Goal: Task Accomplishment & Management: Manage account settings

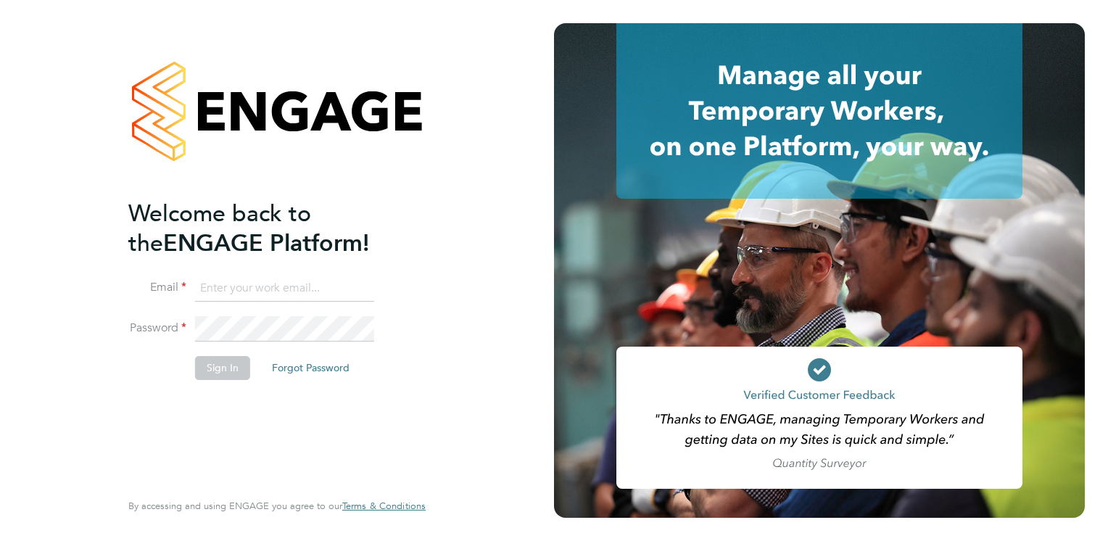
type input "[PERSON_NAME][EMAIL_ADDRESS][DOMAIN_NAME]"
click at [219, 368] on button "Sign In" at bounding box center [222, 367] width 55 height 23
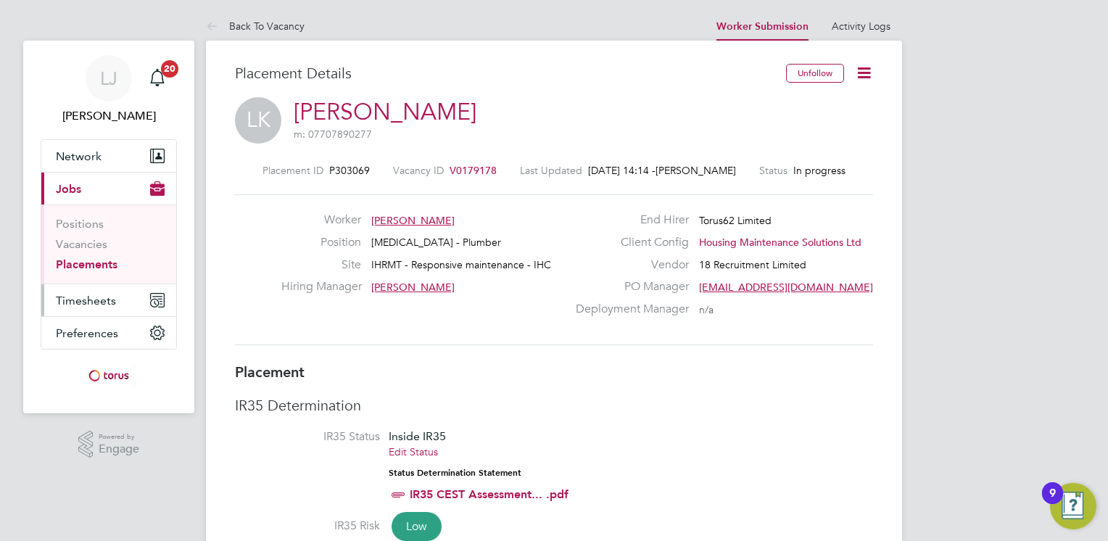
click at [81, 303] on span "Timesheets" at bounding box center [86, 301] width 60 height 14
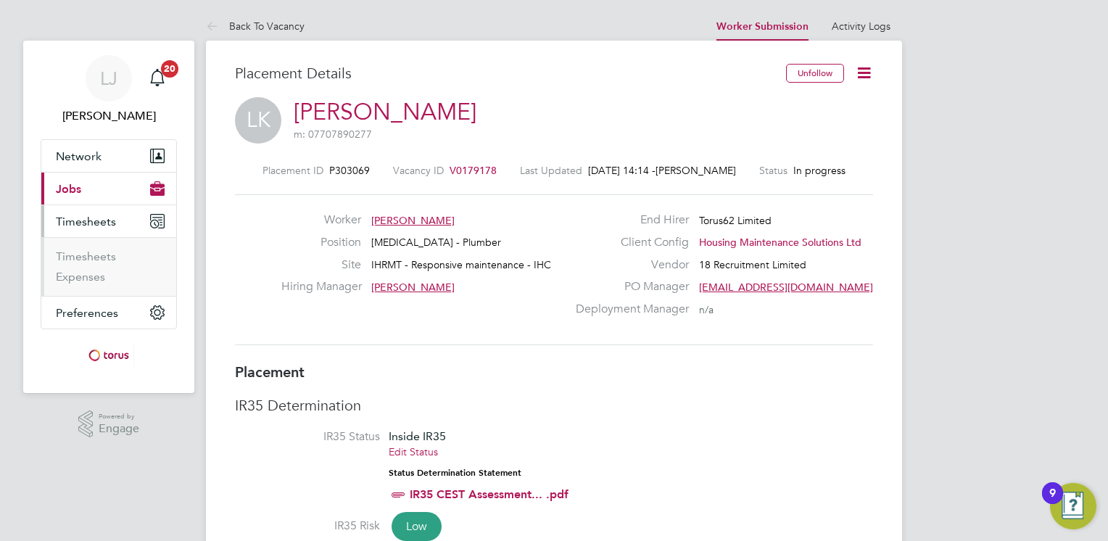
click at [75, 221] on span "Timesheets" at bounding box center [86, 222] width 60 height 14
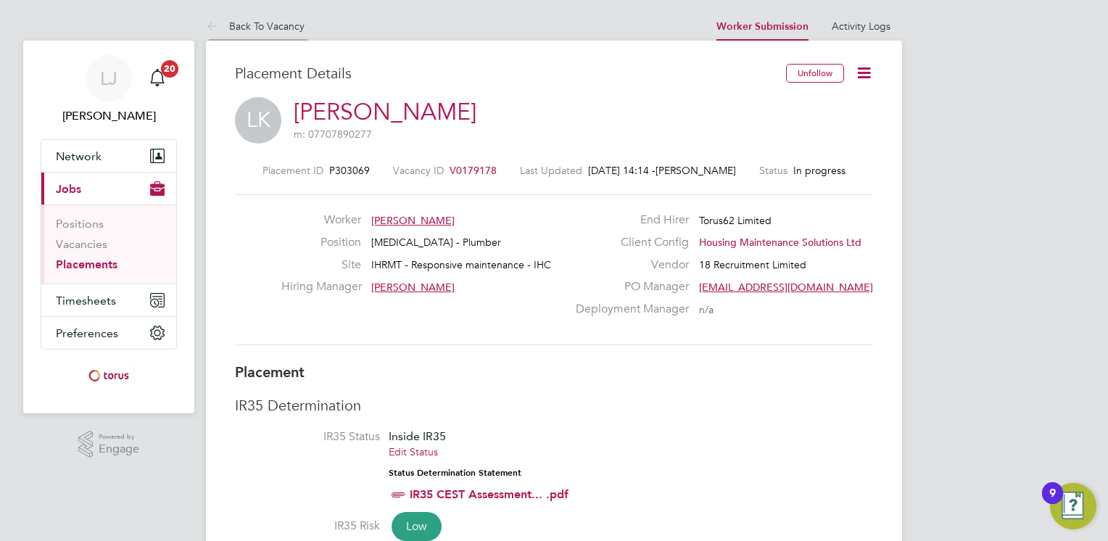
click at [235, 27] on link "Back To Vacancy" at bounding box center [255, 26] width 99 height 13
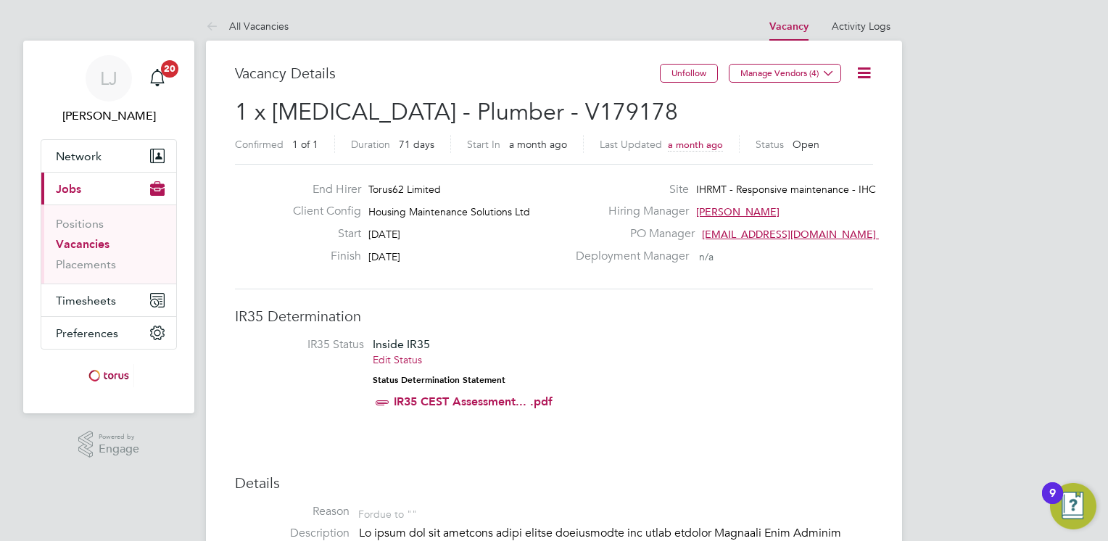
click at [235, 27] on link "All Vacancies" at bounding box center [247, 26] width 83 height 13
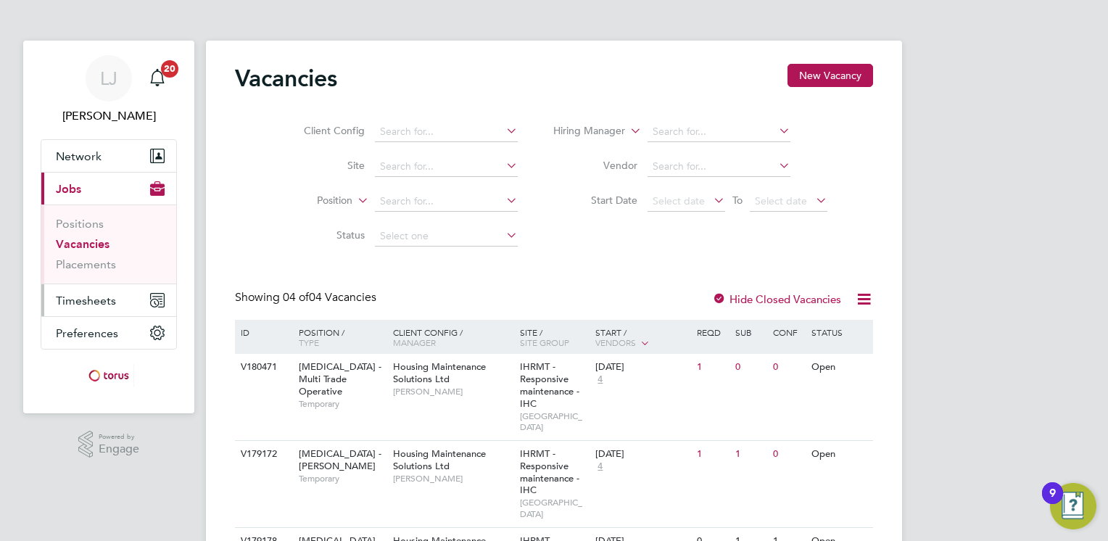
click at [84, 300] on span "Timesheets" at bounding box center [86, 301] width 60 height 14
click at [94, 300] on span "Timesheets" at bounding box center [86, 301] width 60 height 14
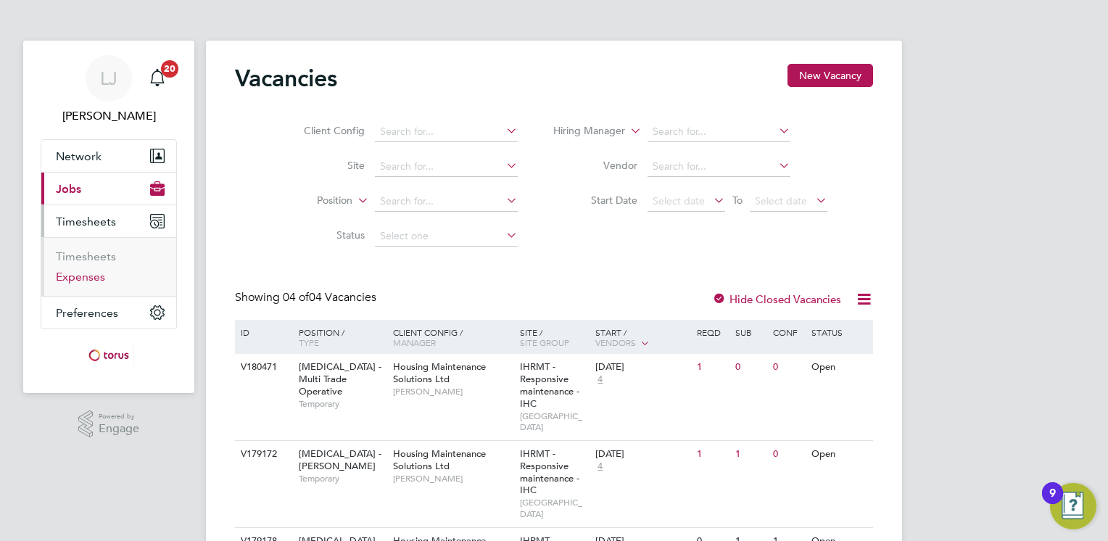
click at [84, 274] on link "Expenses" at bounding box center [80, 277] width 49 height 14
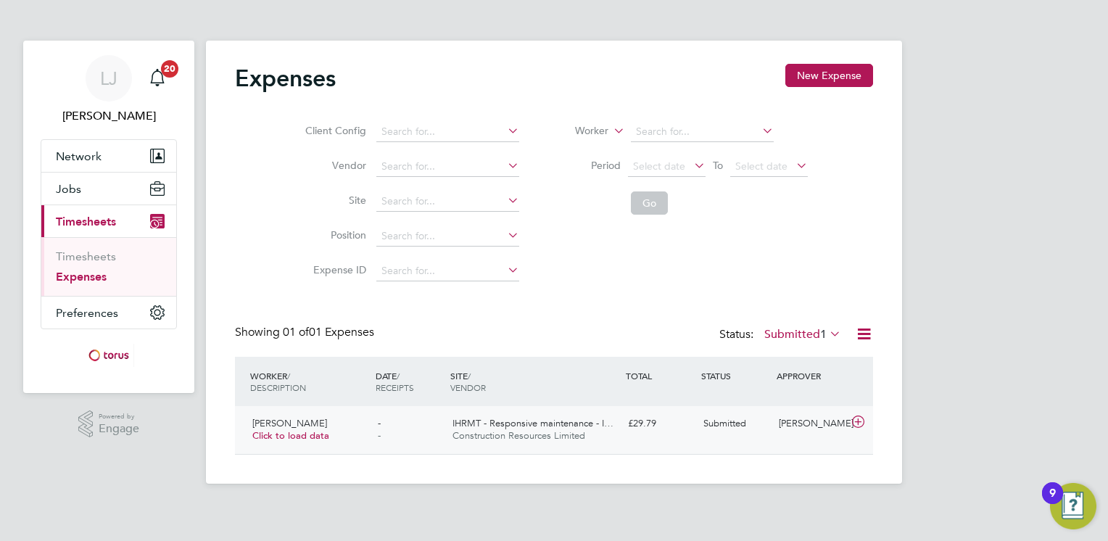
click at [578, 421] on span "IHRMT - Responsive maintenance - I…" at bounding box center [533, 423] width 161 height 12
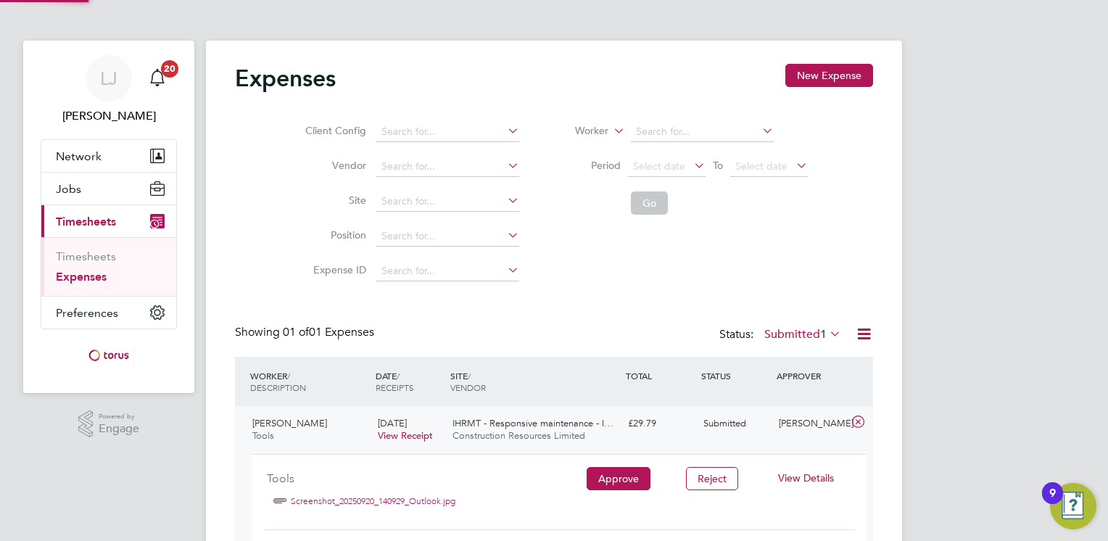
click at [578, 421] on span "IHRMT - Responsive maintenance - I…" at bounding box center [533, 423] width 161 height 12
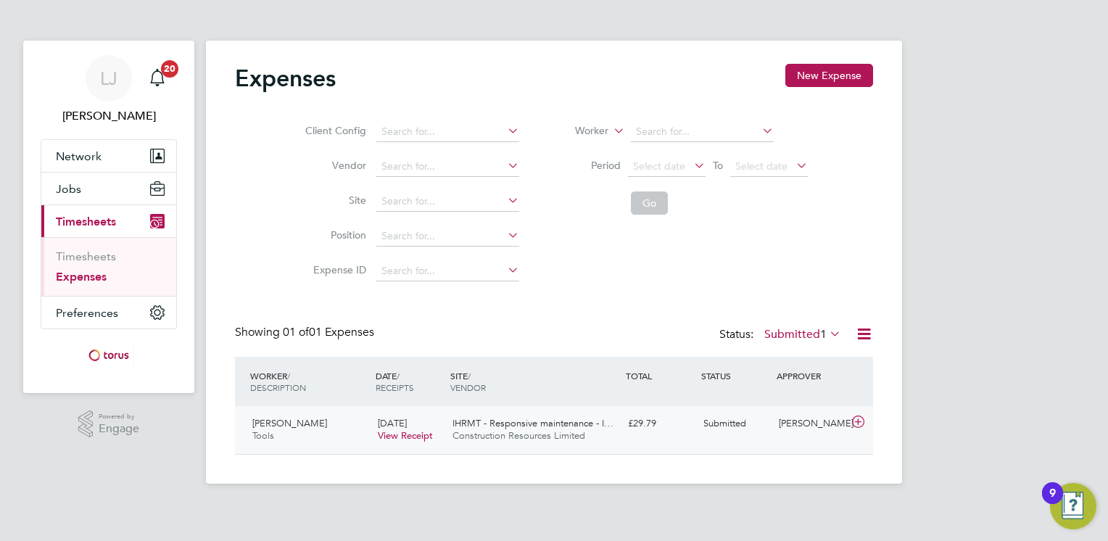
click at [576, 420] on span "IHRMT - Responsive maintenance - I…" at bounding box center [533, 423] width 161 height 12
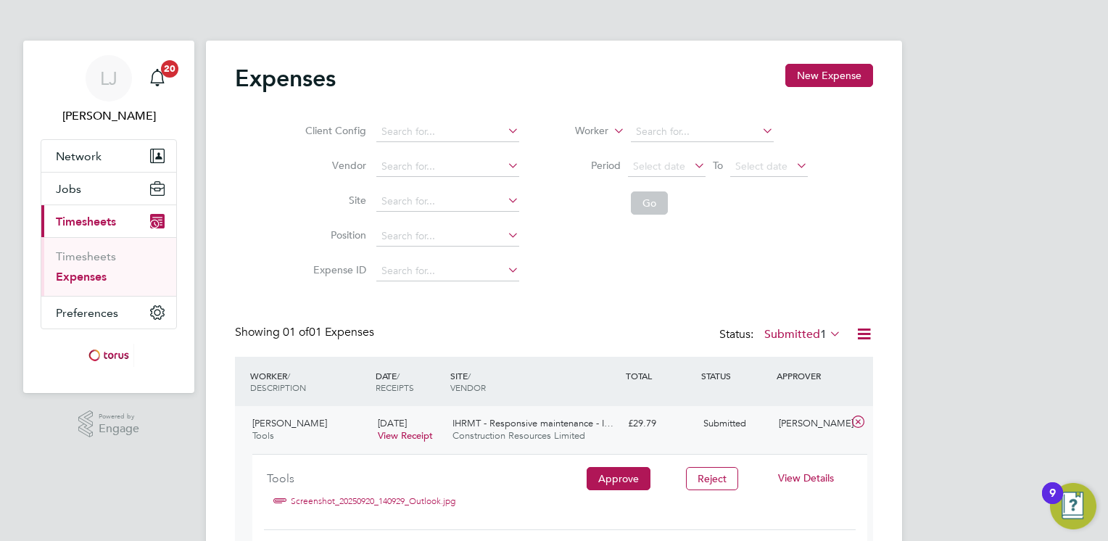
click at [576, 420] on span "IHRMT - Responsive maintenance - I…" at bounding box center [533, 423] width 161 height 12
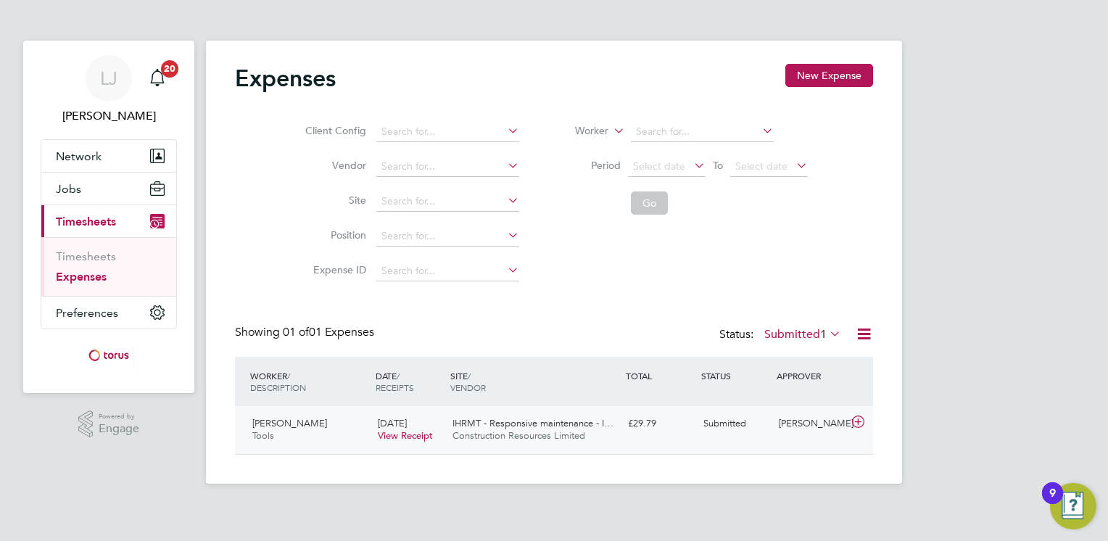
click at [567, 419] on span "IHRMT - Responsive maintenance - I…" at bounding box center [533, 423] width 161 height 12
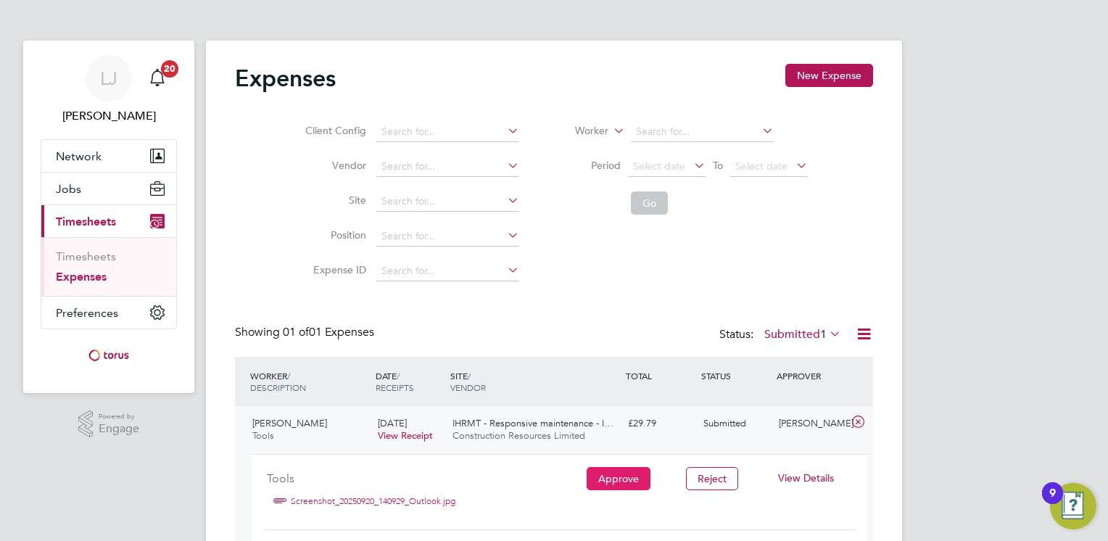
click at [606, 474] on button "Approve" at bounding box center [619, 478] width 64 height 23
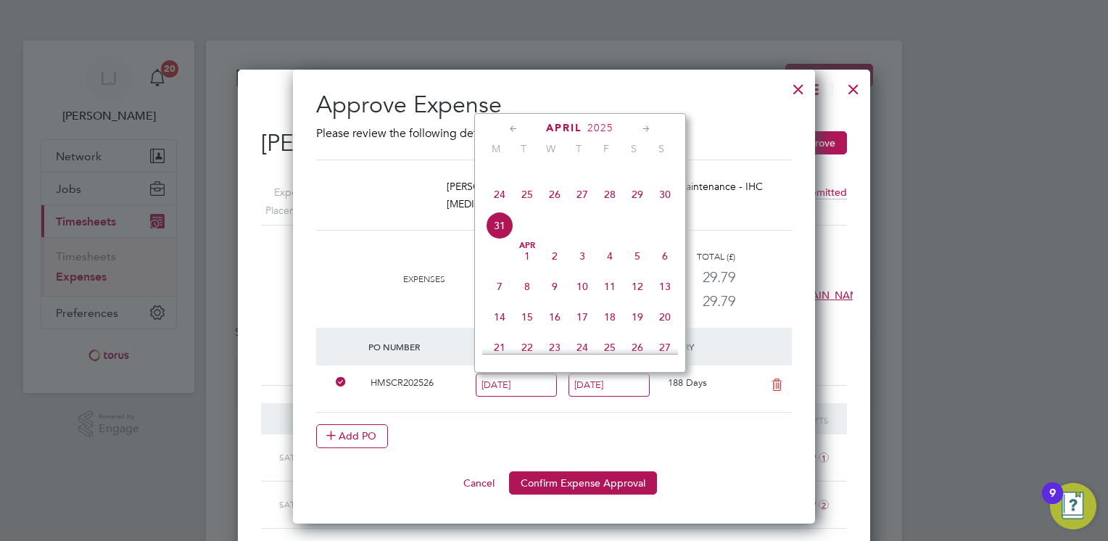
click at [643, 129] on icon at bounding box center [647, 129] width 14 height 16
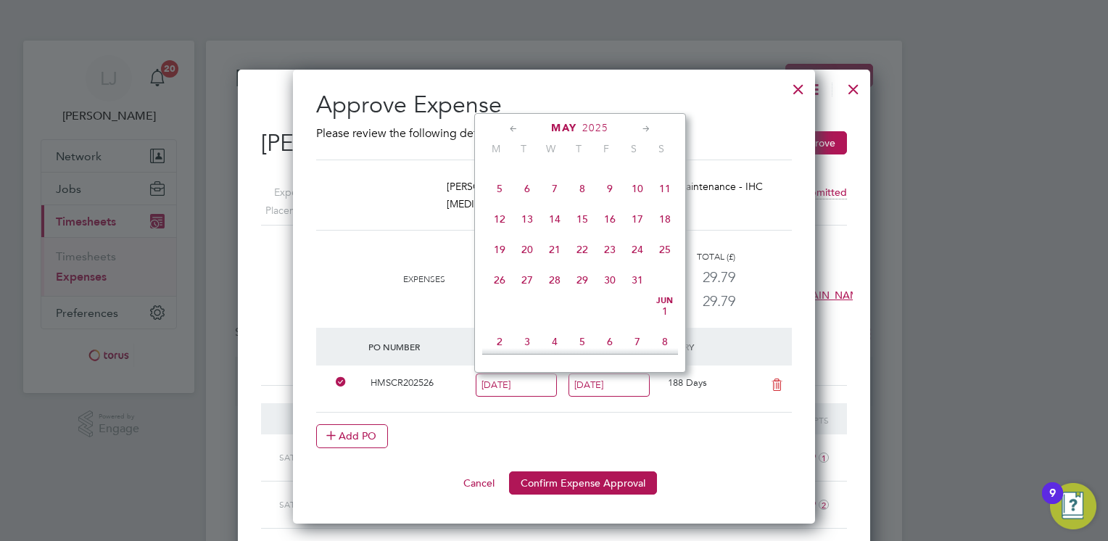
click at [643, 129] on icon at bounding box center [647, 129] width 14 height 16
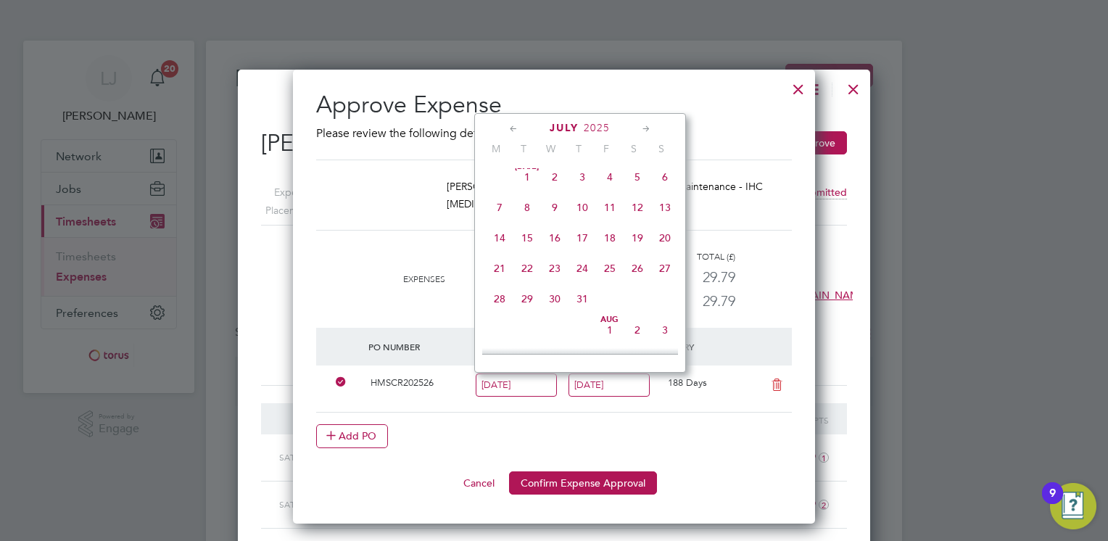
click at [643, 129] on icon at bounding box center [647, 129] width 14 height 16
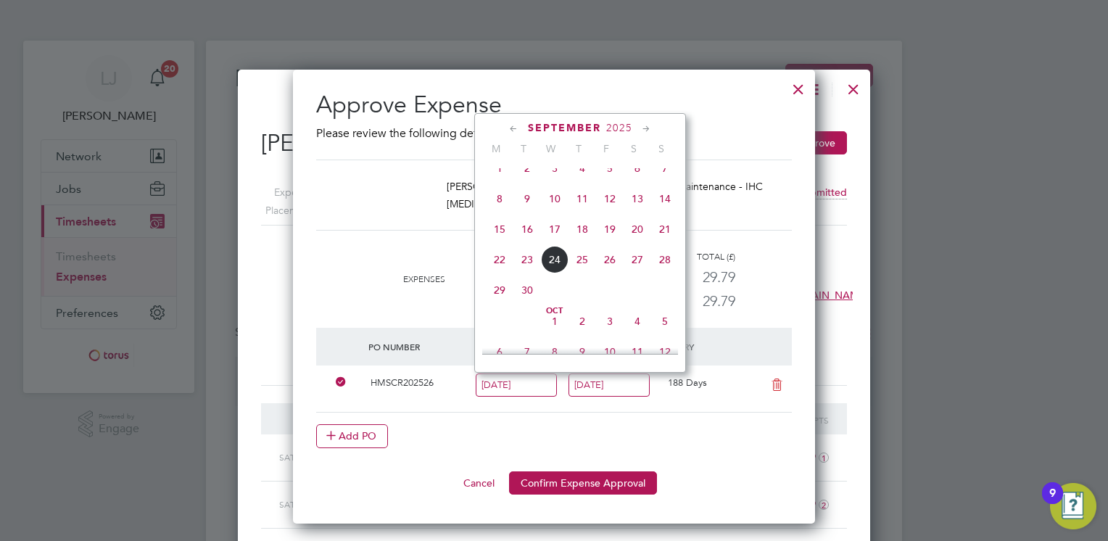
click at [557, 273] on span "24" at bounding box center [555, 260] width 28 height 28
type input "24 Sep 2025"
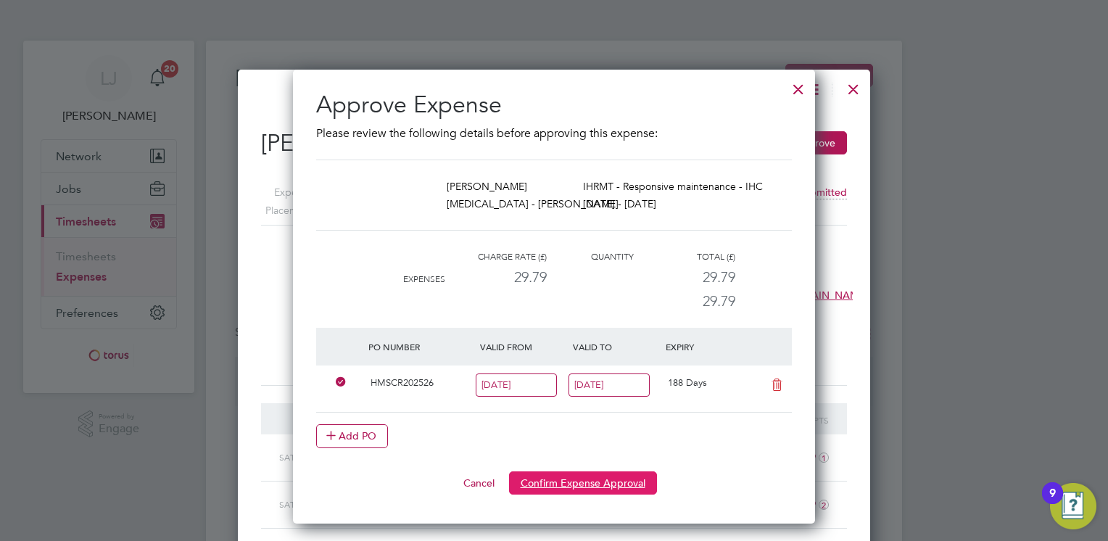
click at [598, 483] on button "Confirm Expense Approval" at bounding box center [583, 482] width 148 height 23
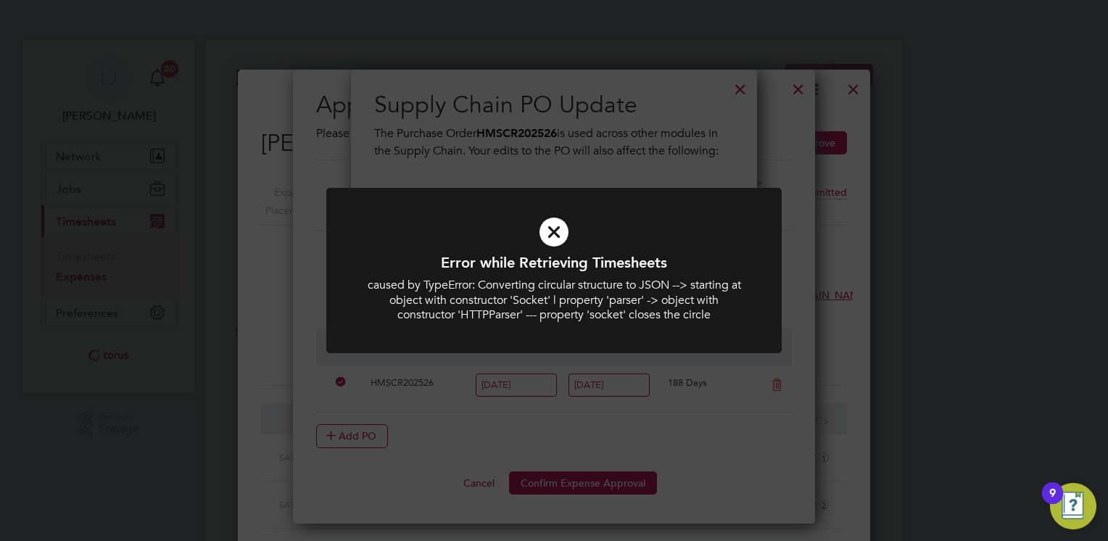
click at [549, 234] on icon at bounding box center [554, 232] width 377 height 57
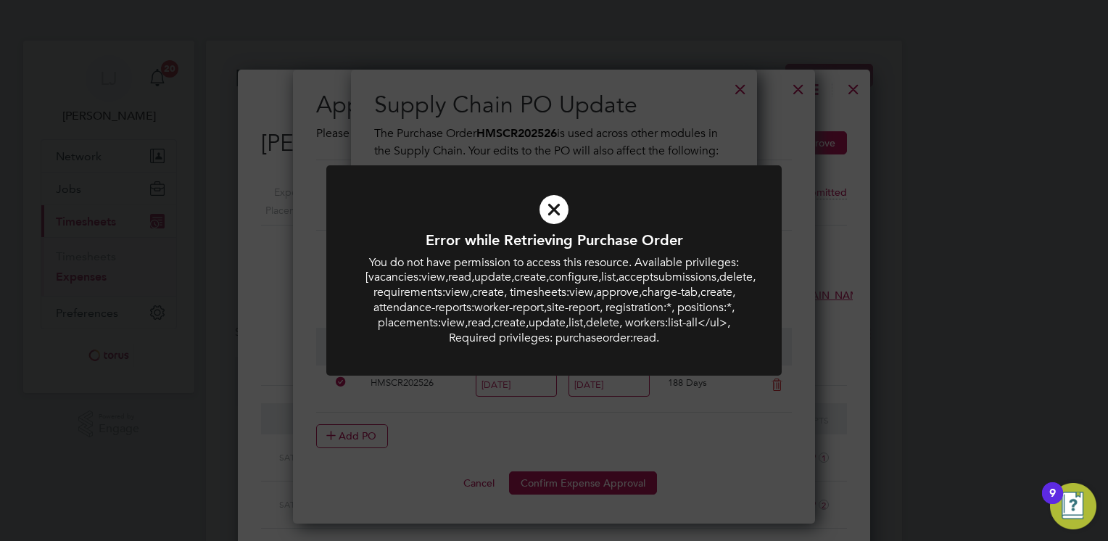
click at [555, 212] on icon at bounding box center [554, 209] width 377 height 57
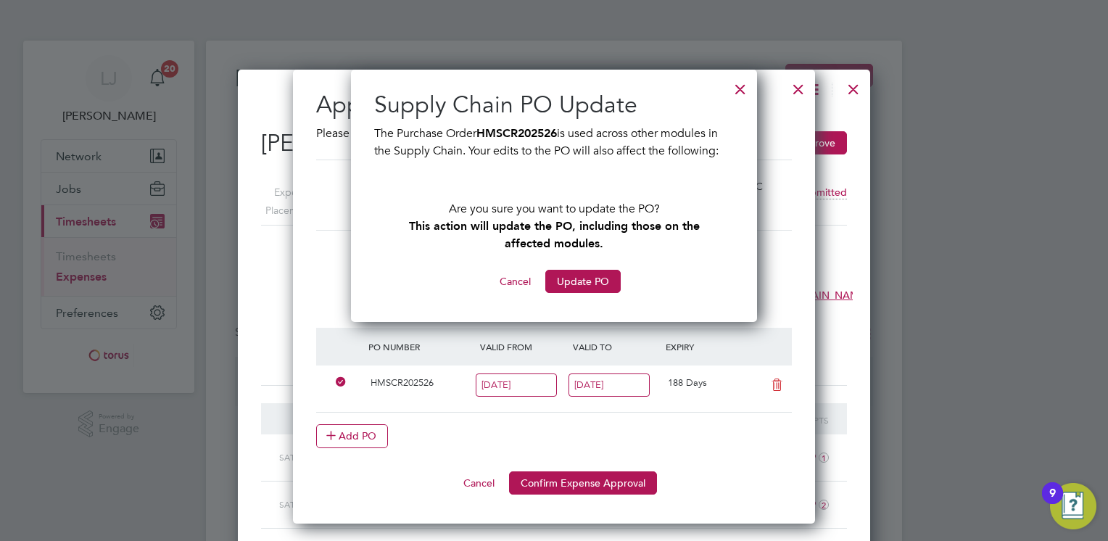
click at [738, 89] on div at bounding box center [741, 86] width 26 height 26
click at [513, 283] on button "Cancel" at bounding box center [515, 281] width 54 height 23
click at [740, 91] on div at bounding box center [741, 86] width 26 height 26
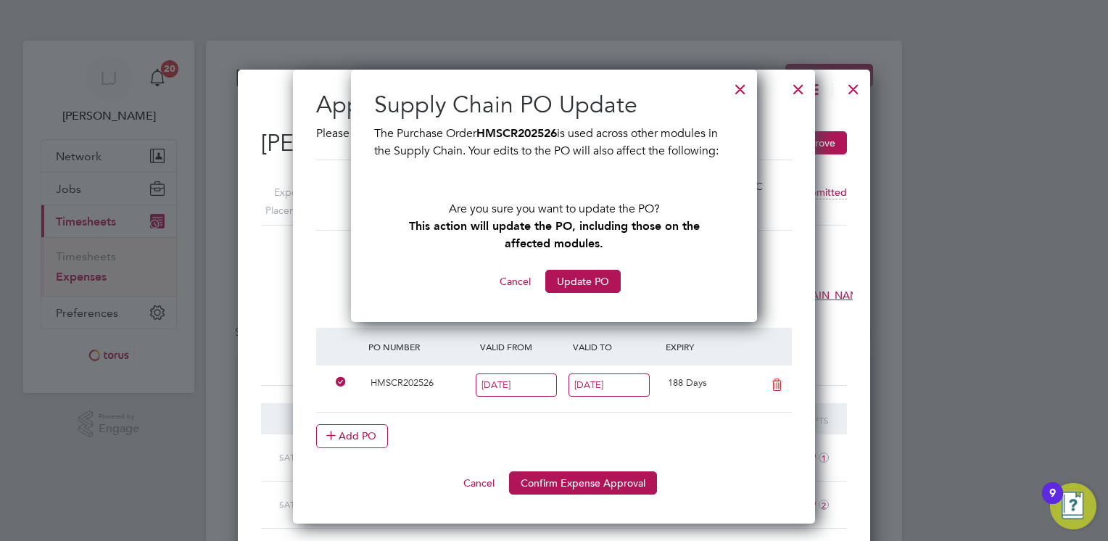
click at [740, 91] on div at bounding box center [741, 86] width 26 height 26
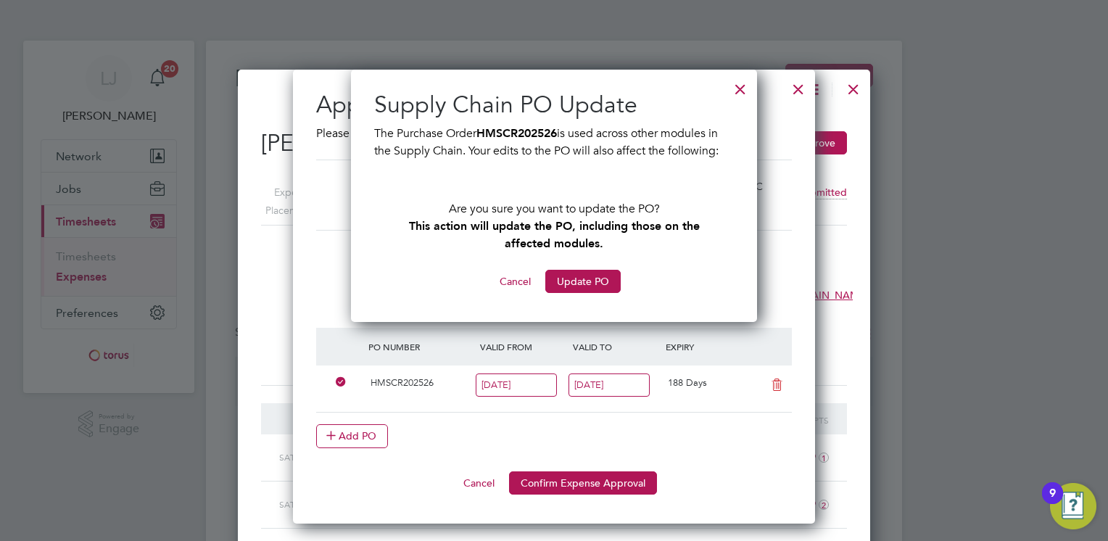
click at [740, 91] on div at bounding box center [741, 86] width 26 height 26
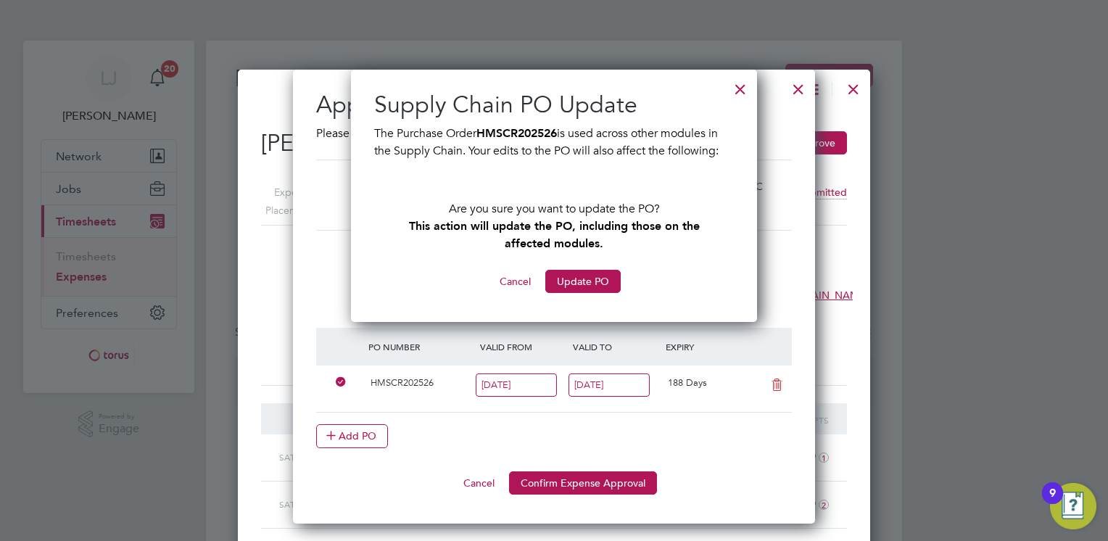
click at [805, 92] on div at bounding box center [799, 86] width 26 height 26
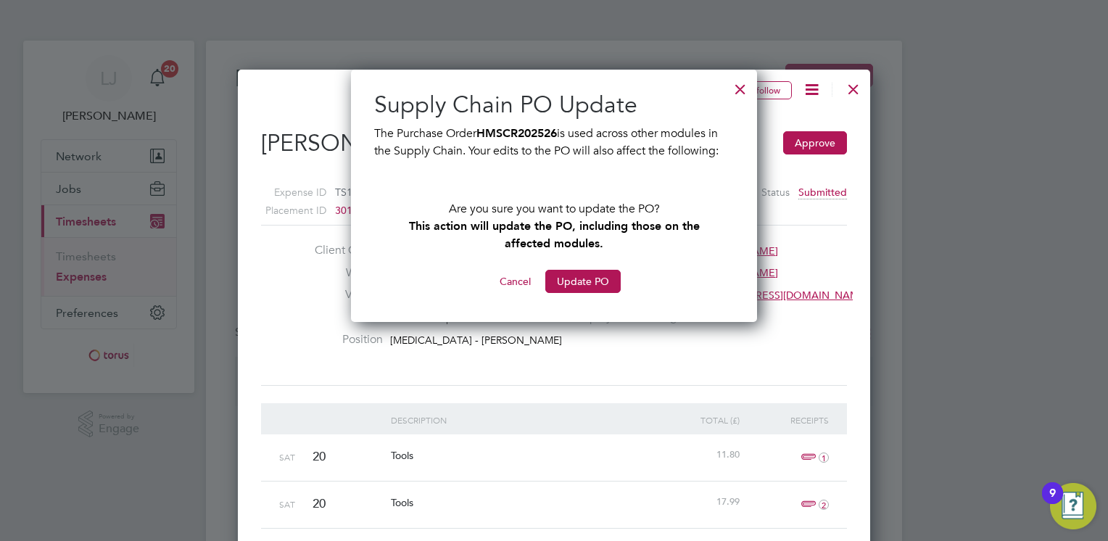
click at [740, 91] on div at bounding box center [741, 86] width 26 height 26
click at [520, 283] on button "Cancel" at bounding box center [515, 281] width 54 height 23
